Goal: Information Seeking & Learning: Compare options

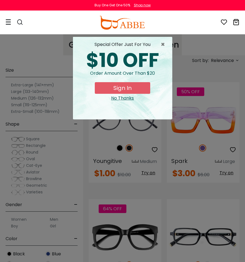
click at [164, 47] on span "×" at bounding box center [164, 44] width 7 height 7
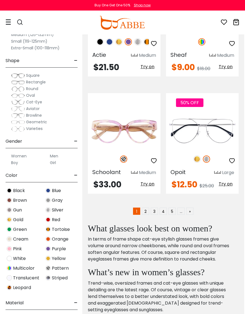
scroll to position [1669, 1]
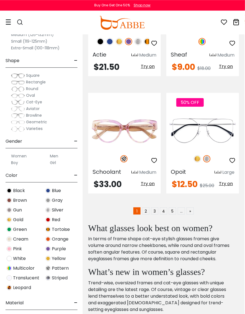
click at [147, 207] on link "2" at bounding box center [145, 210] width 7 height 7
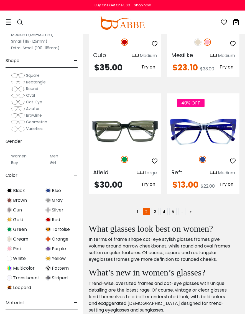
scroll to position [1660, 0]
click at [158, 208] on link "3" at bounding box center [155, 211] width 7 height 7
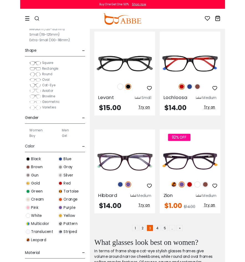
scroll to position [1637, 0]
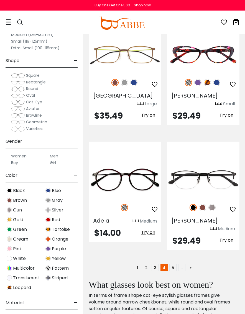
scroll to position [1651, 0]
click at [173, 255] on link "5" at bounding box center [172, 267] width 7 height 7
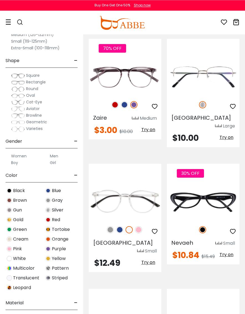
scroll to position [1043, 0]
click at [0, 0] on img at bounding box center [0, 0] width 0 height 0
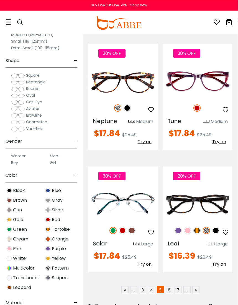
scroll to position [1632, 0]
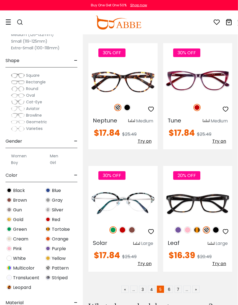
click at [169, 255] on link "6" at bounding box center [169, 289] width 7 height 7
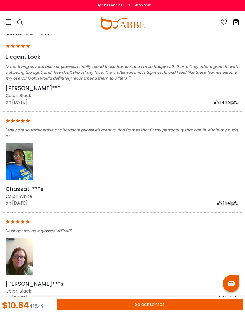
scroll to position [993, 0]
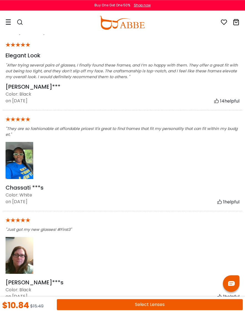
click at [25, 159] on img at bounding box center [20, 160] width 28 height 37
click at [23, 158] on img at bounding box center [20, 160] width 28 height 37
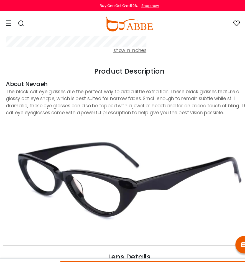
scroll to position [517, 0]
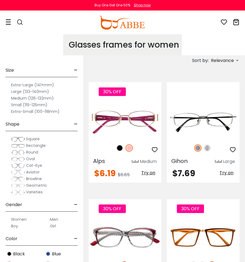
click at [230, 60] on span "Relevance" at bounding box center [222, 61] width 23 height 10
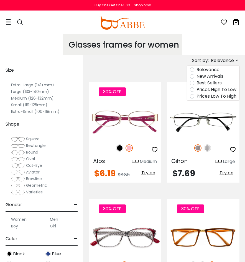
click at [228, 98] on label "Prices Low To High" at bounding box center [216, 96] width 40 height 7
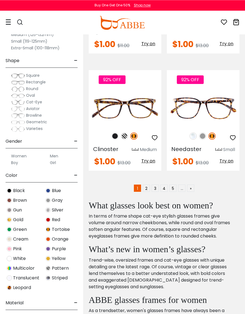
scroll to position [1653, 0]
click at [148, 188] on link "2" at bounding box center [146, 187] width 7 height 7
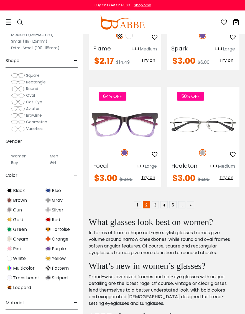
scroll to position [1644, 0]
click at [158, 205] on link "3" at bounding box center [155, 204] width 7 height 7
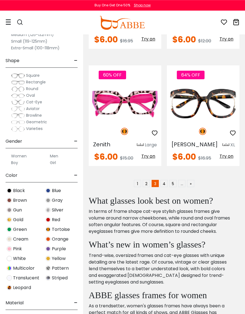
scroll to position [1688, 0]
click at [166, 180] on link "4" at bounding box center [163, 183] width 7 height 7
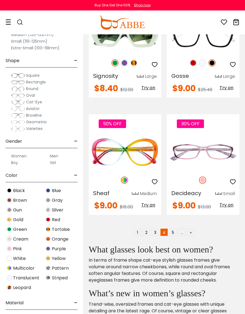
scroll to position [1633, 0]
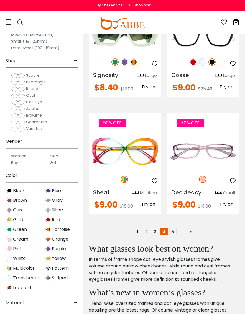
click at [173, 228] on link "5" at bounding box center [172, 231] width 7 height 7
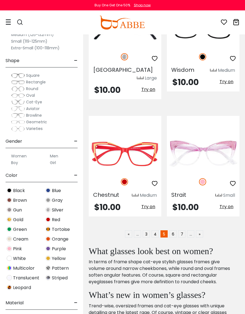
scroll to position [1648, 0]
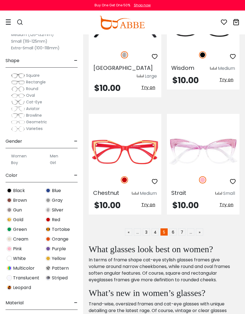
click at [175, 228] on link "6" at bounding box center [172, 231] width 7 height 7
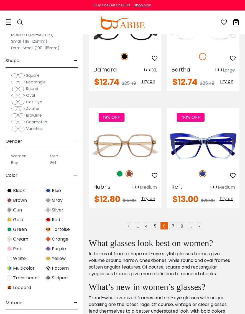
scroll to position [1638, 0]
click at [175, 222] on link "7" at bounding box center [172, 225] width 7 height 7
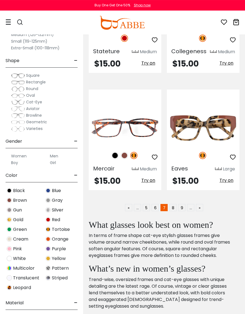
scroll to position [1645, 0]
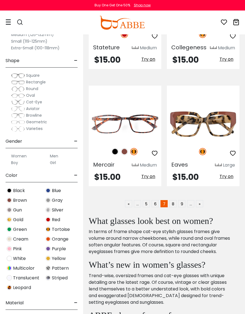
click at [175, 200] on link "8" at bounding box center [172, 203] width 7 height 7
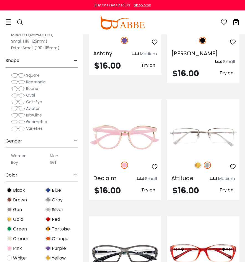
scroll to position [1319, 0]
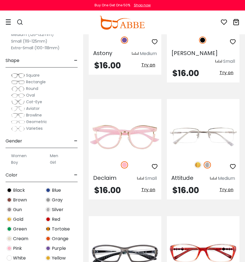
click at [0, 0] on img at bounding box center [0, 0] width 0 height 0
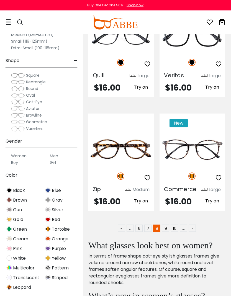
scroll to position [1651, 0]
click at [166, 225] on link "9" at bounding box center [165, 228] width 7 height 7
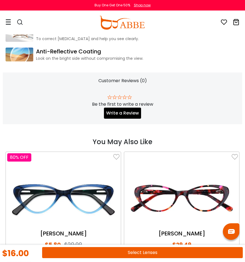
scroll to position [689, 0]
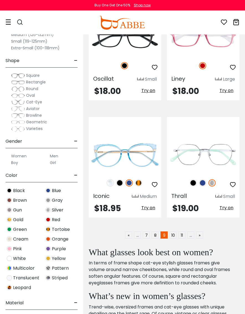
scroll to position [1645, 0]
click at [173, 231] on link "10" at bounding box center [172, 234] width 7 height 7
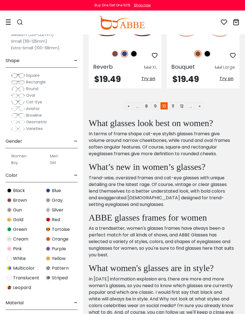
scroll to position [1784, 0]
